Goal: Transaction & Acquisition: Purchase product/service

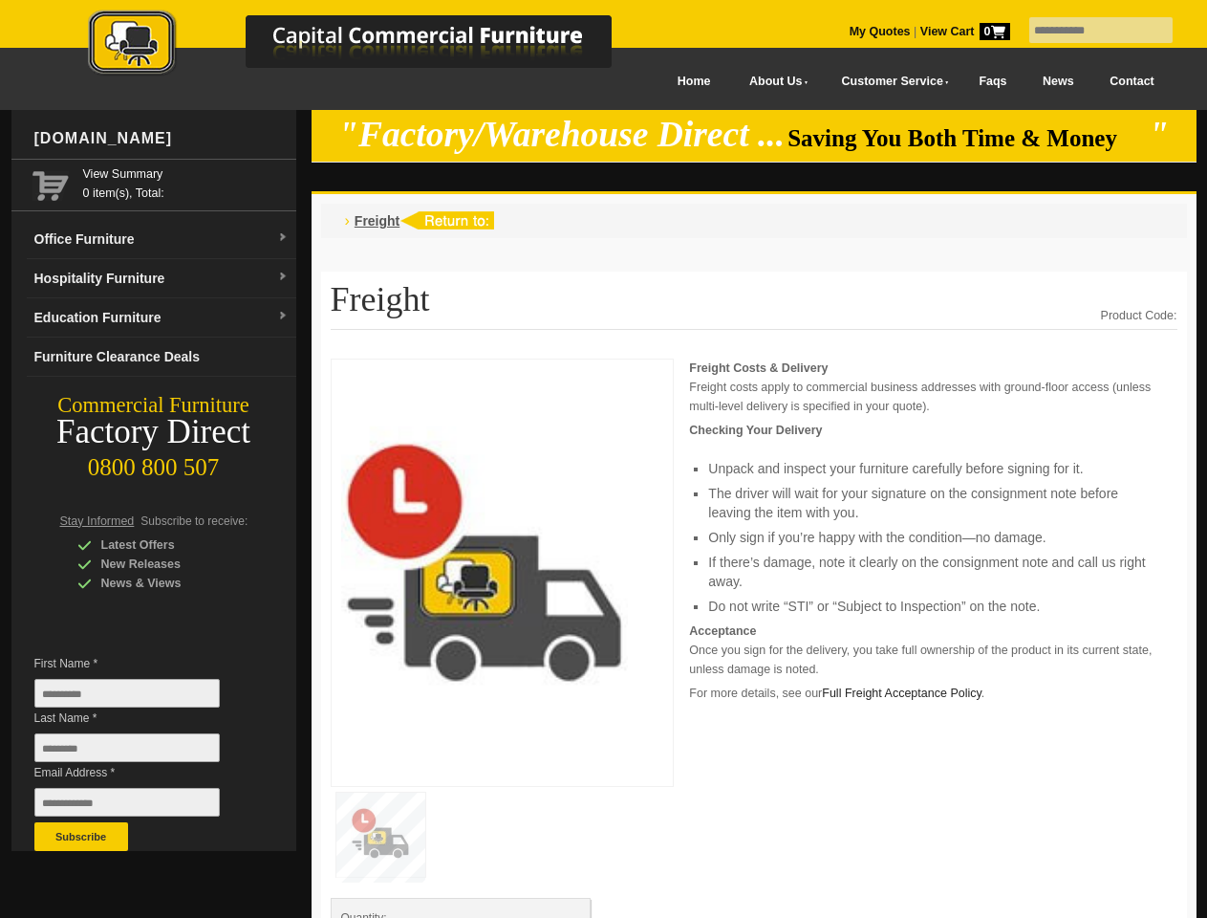
click at [1089, 31] on input "text" at bounding box center [1101, 30] width 143 height 26
click at [141, 752] on input "Last Name *" at bounding box center [126, 747] width 185 height 29
click at [81, 836] on button "Subscribe" at bounding box center [81, 836] width 94 height 29
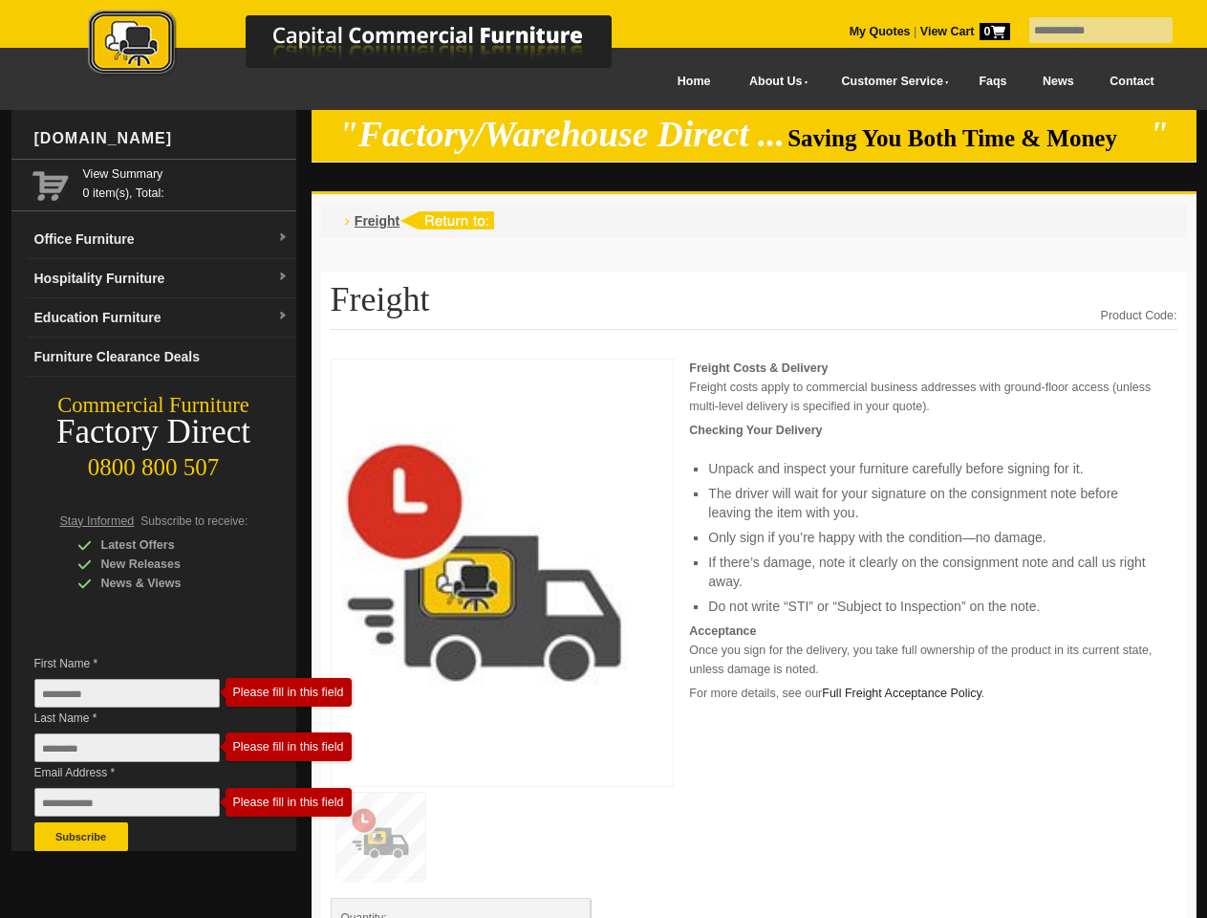
click at [754, 639] on p "Acceptance Once you sign for the delivery, you take full ownership of the produ…" at bounding box center [933, 649] width 488 height 57
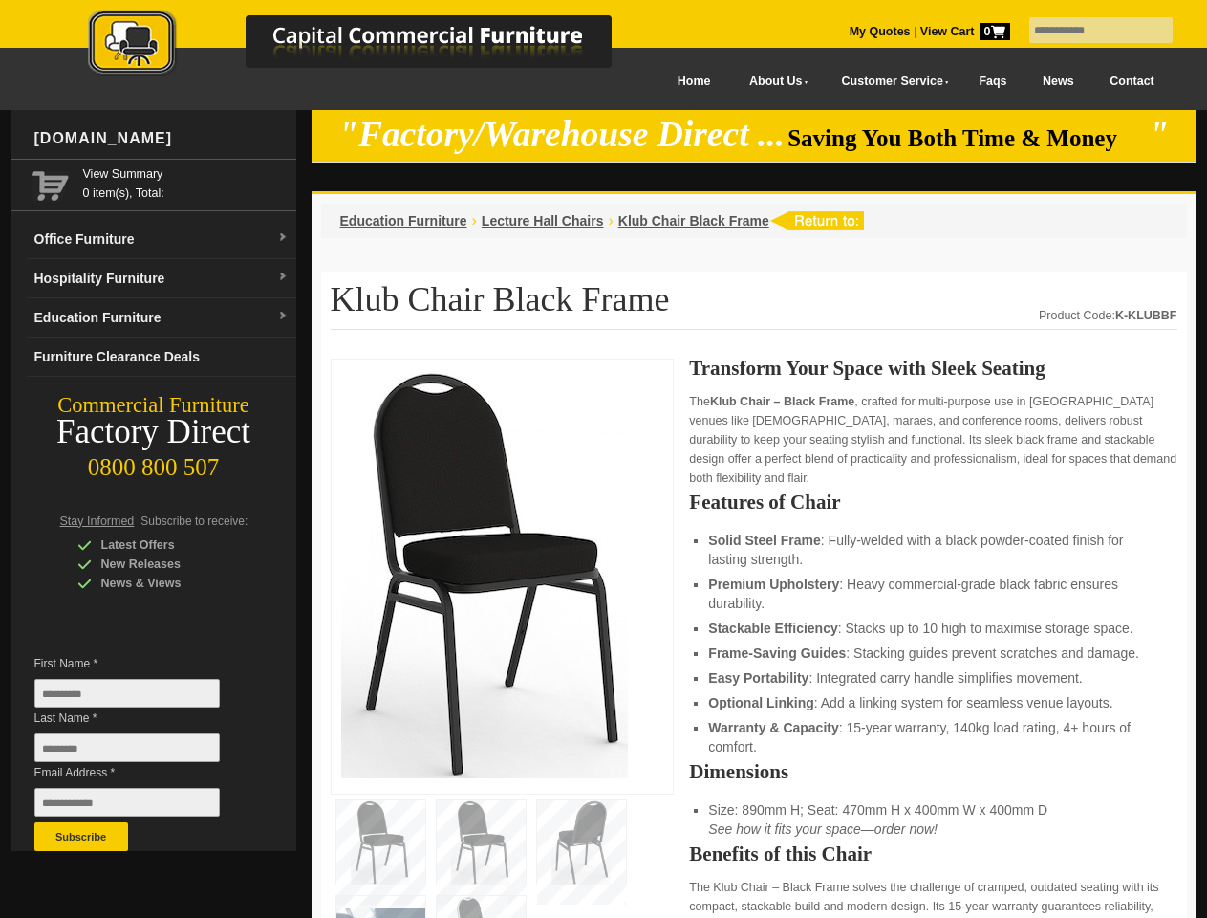
click at [1089, 31] on input "text" at bounding box center [1101, 30] width 143 height 26
click at [141, 752] on input "Last Name *" at bounding box center [126, 747] width 185 height 29
click at [81, 836] on button "Subscribe" at bounding box center [81, 836] width 94 height 29
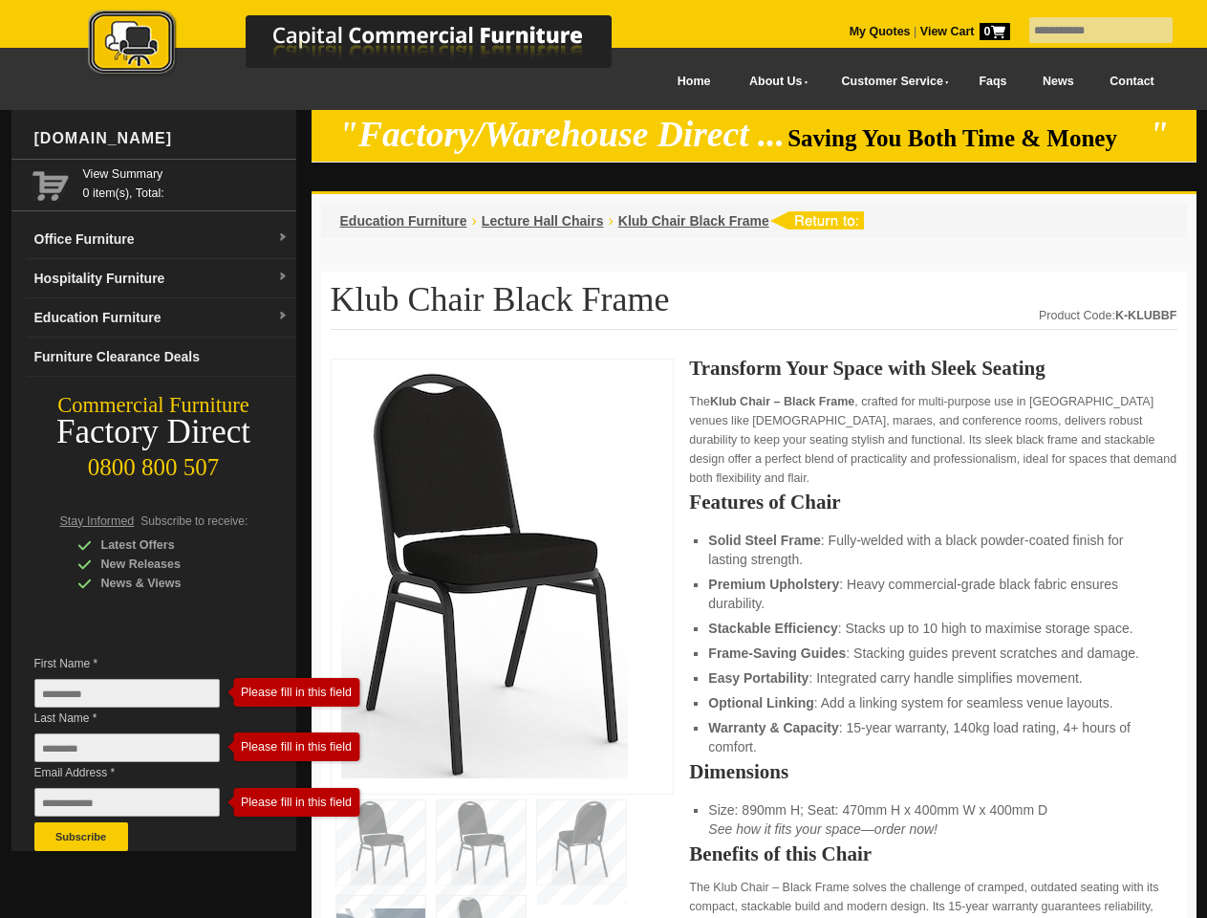
click at [754, 645] on strong "Frame-Saving Guides" at bounding box center [777, 652] width 138 height 15
